Goal: Task Accomplishment & Management: Manage account settings

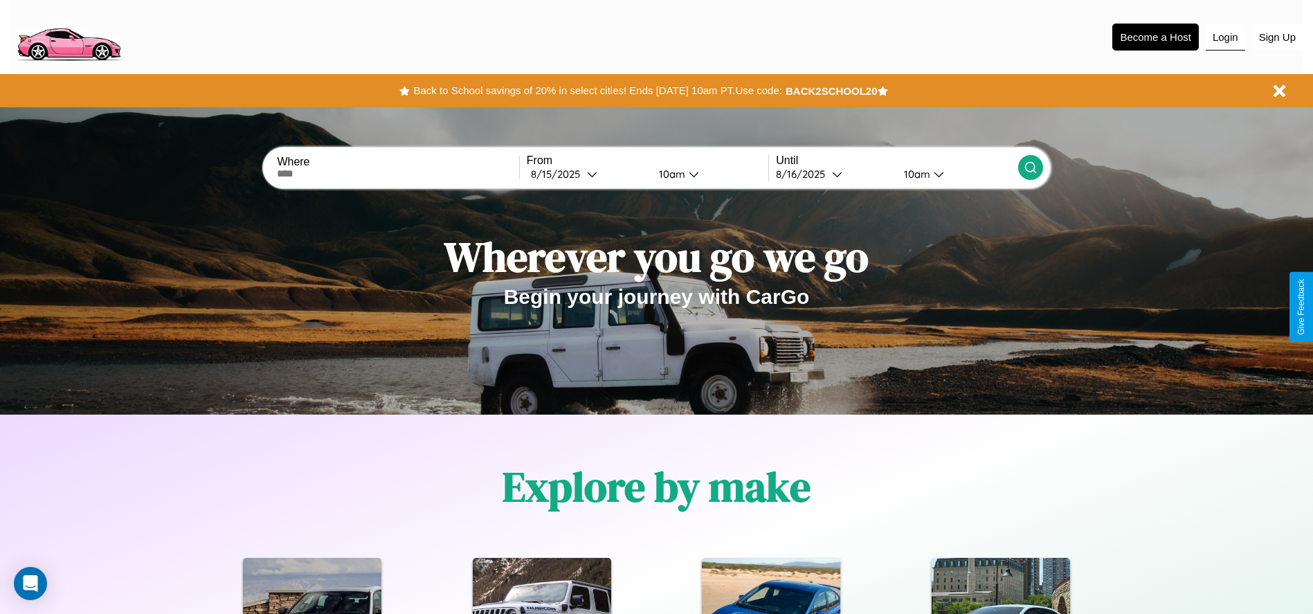
click at [1225, 37] on button "Login" at bounding box center [1224, 37] width 39 height 26
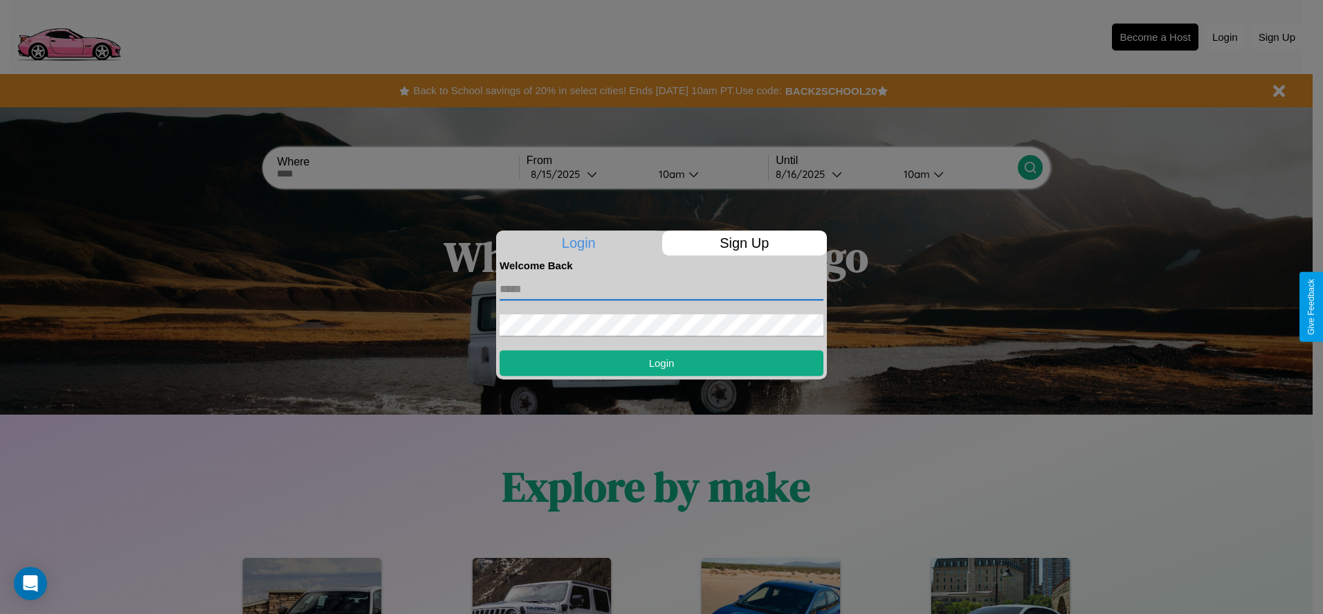
click at [661, 289] on input "text" at bounding box center [662, 289] width 324 height 22
type input "**********"
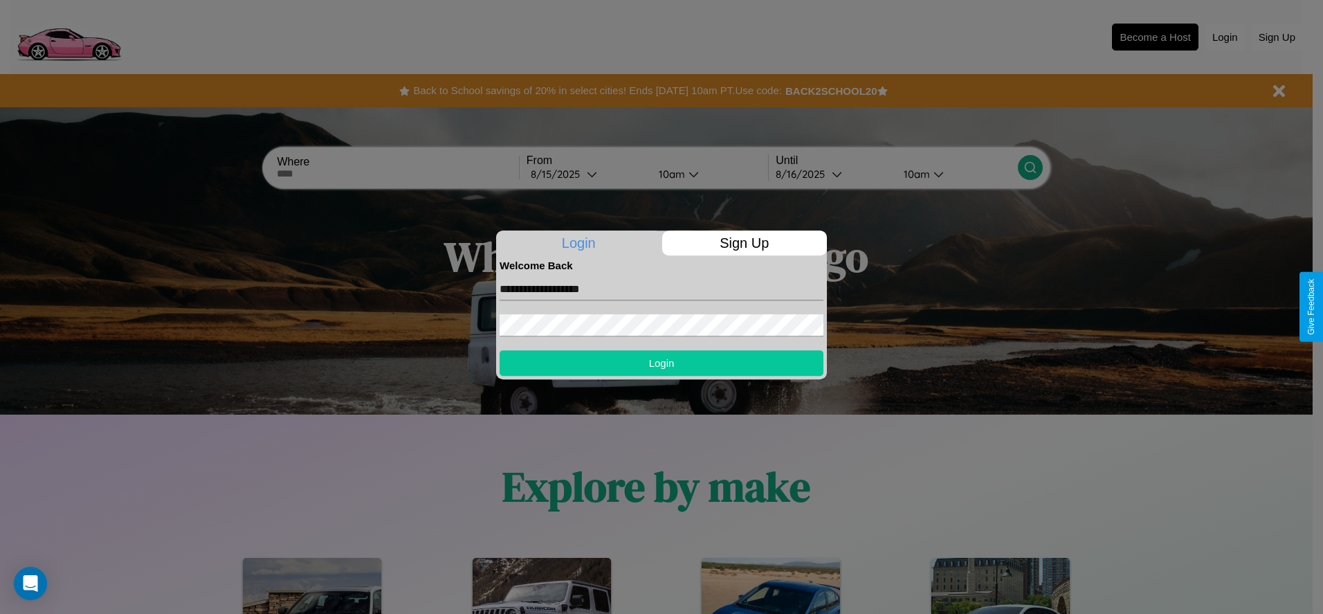
click at [661, 363] on button "Login" at bounding box center [662, 363] width 324 height 26
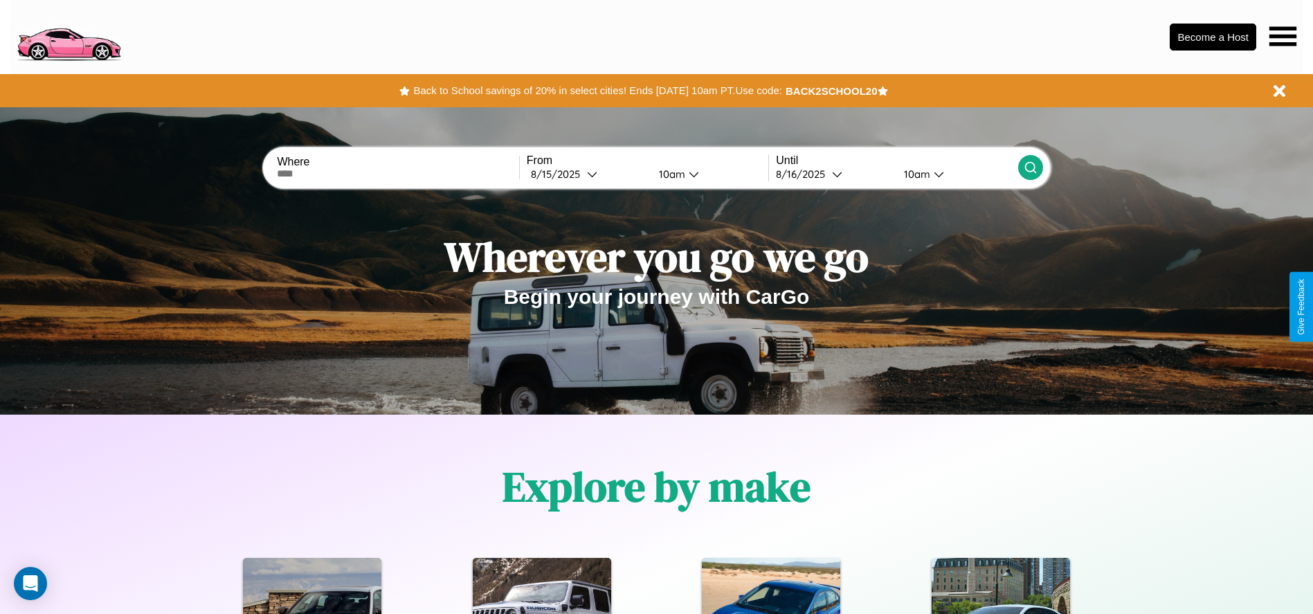
click at [1282, 36] on icon at bounding box center [1282, 35] width 27 height 19
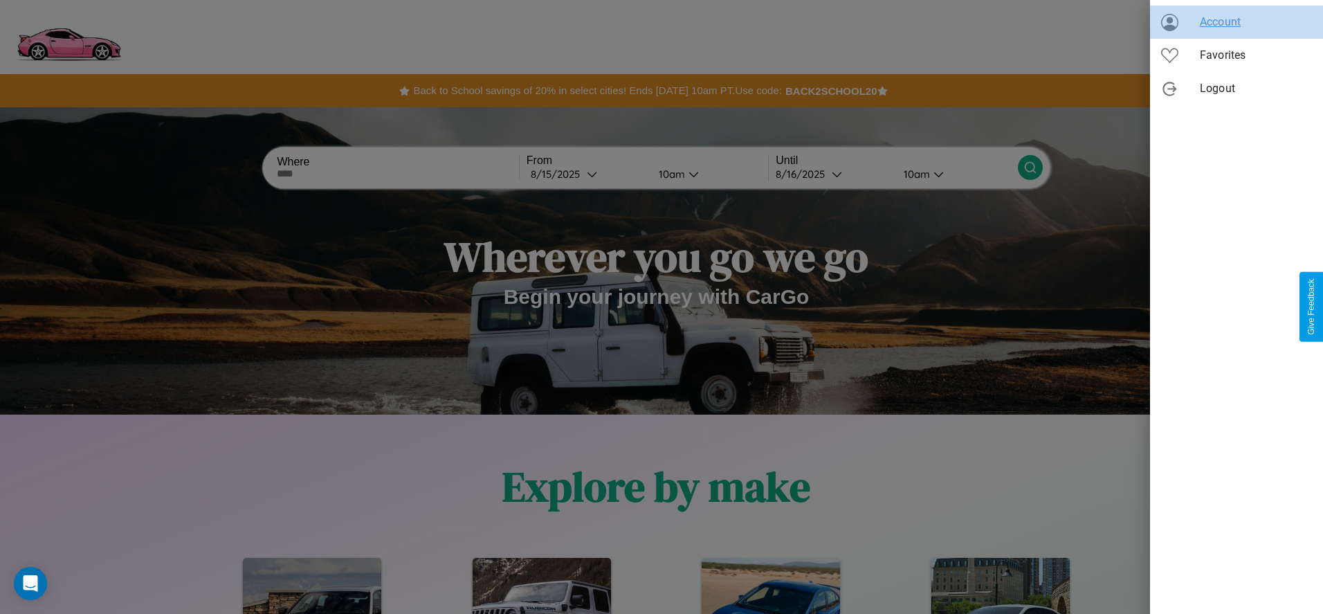
click at [1236, 22] on span "Account" at bounding box center [1256, 22] width 112 height 17
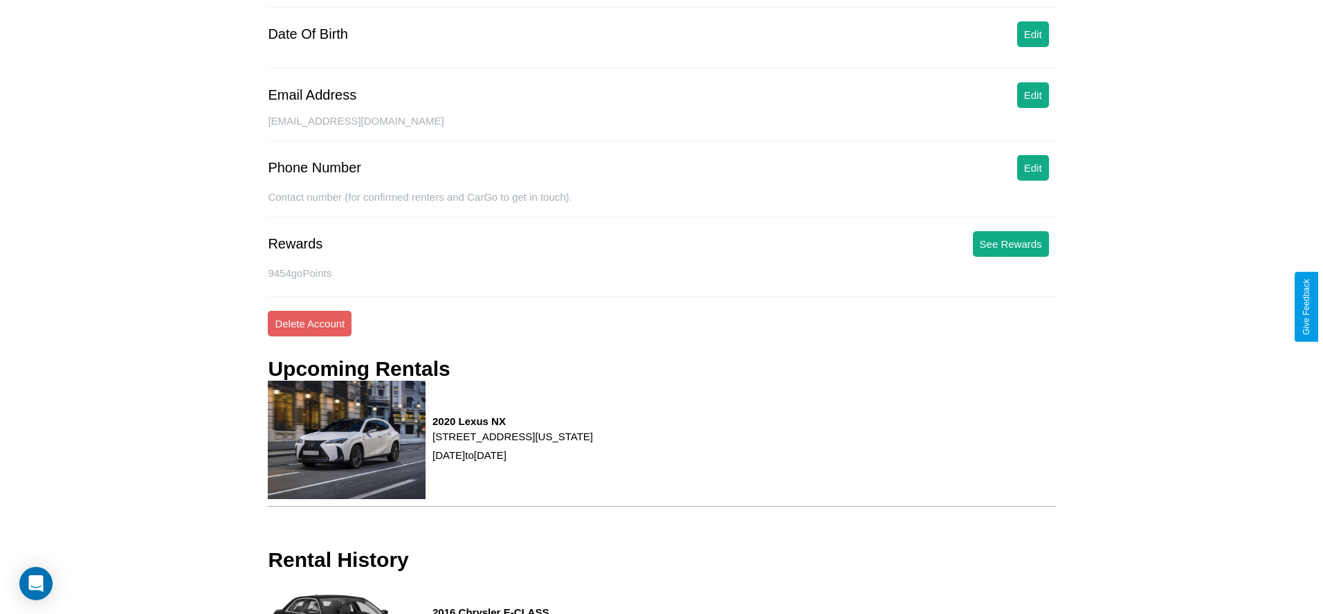
scroll to position [187, 0]
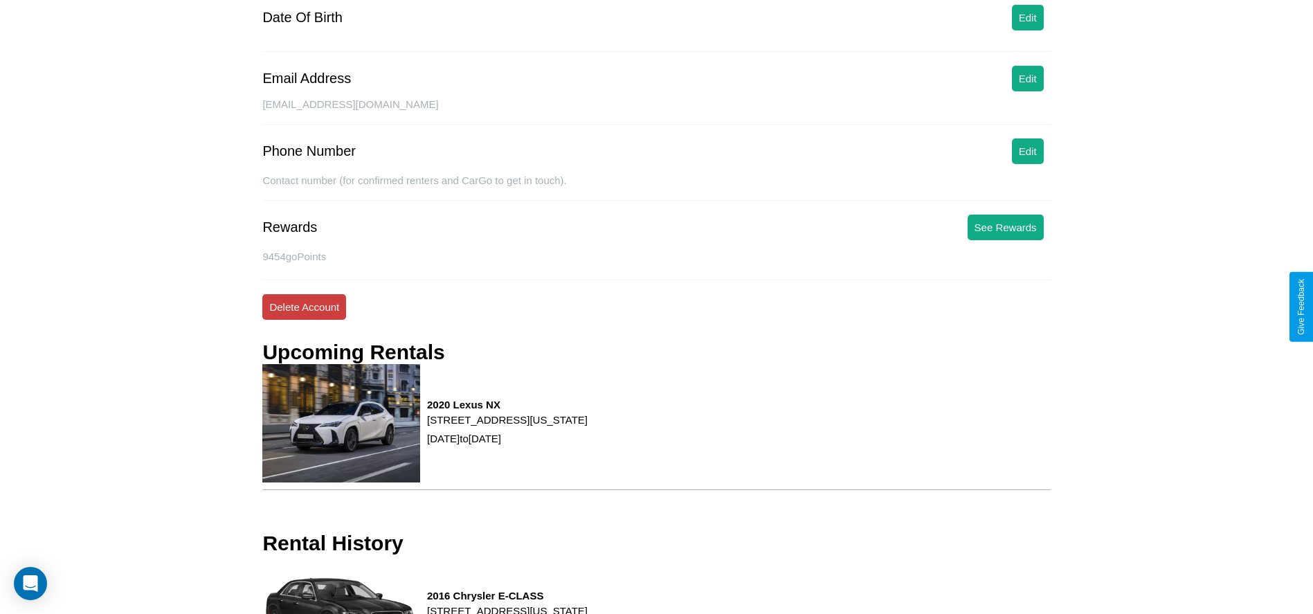
click at [304, 307] on button "Delete Account" at bounding box center [304, 307] width 84 height 26
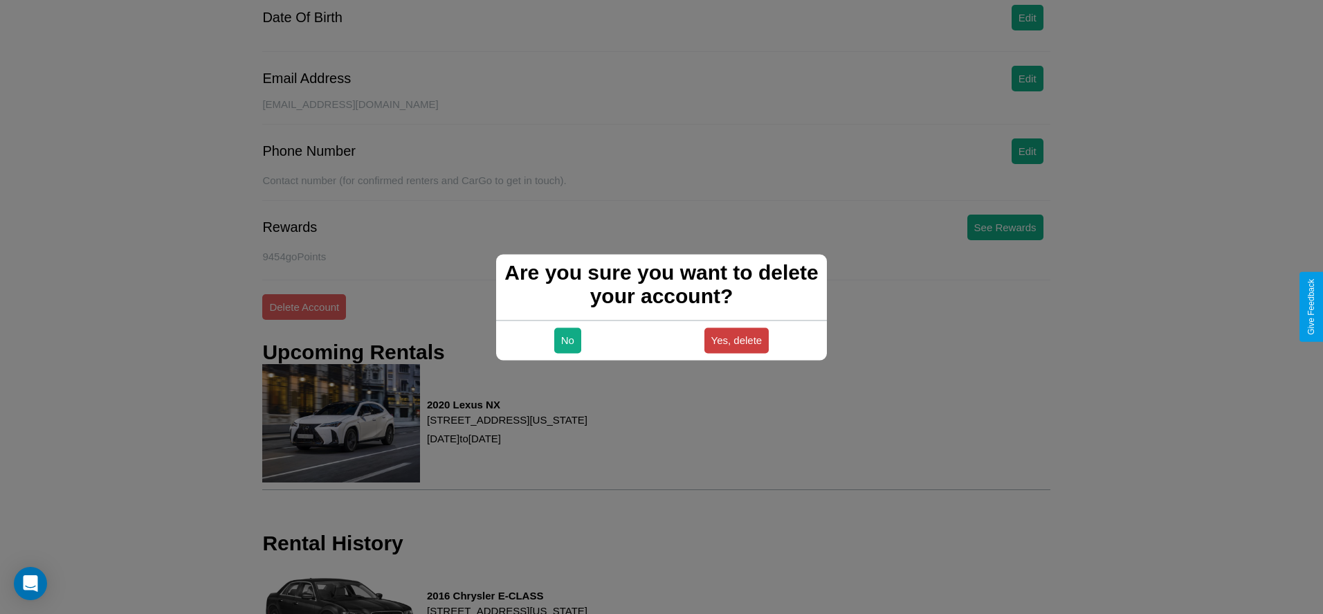
click at [736, 340] on button "Yes, delete" at bounding box center [736, 340] width 65 height 26
